Goal: Find specific page/section: Find specific page/section

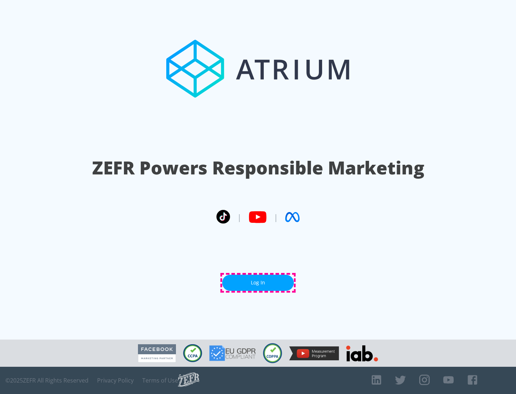
click at [258, 282] on link "Log In" at bounding box center [258, 283] width 72 height 16
